Goal: Task Accomplishment & Management: Use online tool/utility

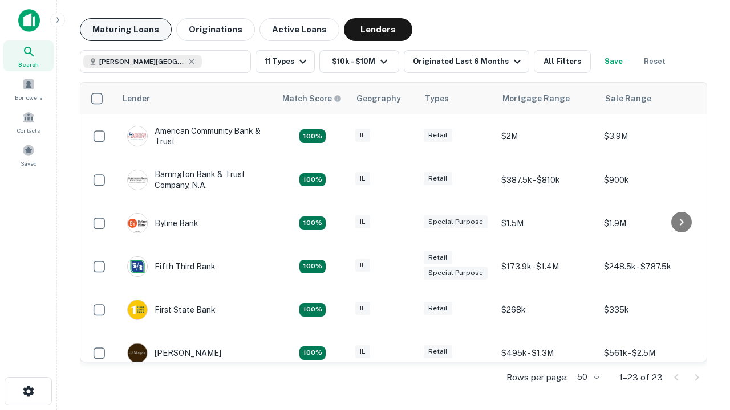
click at [125, 30] on button "Maturing Loans" at bounding box center [126, 29] width 92 height 23
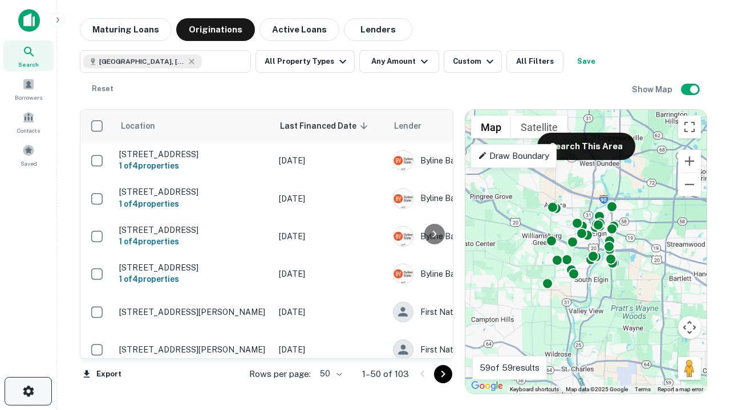
click at [28, 392] on icon "button" at bounding box center [29, 392] width 14 height 14
